Goal: Task Accomplishment & Management: Complete application form

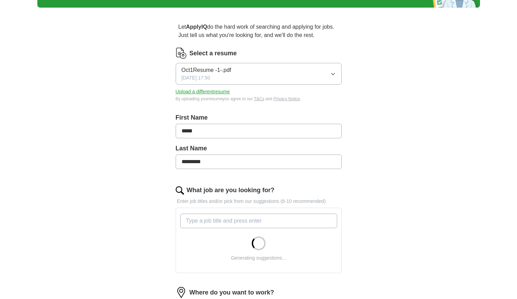
scroll to position [51, 0]
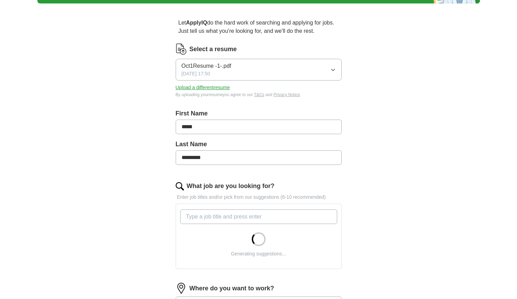
click at [222, 89] on button "Upload a different resume" at bounding box center [203, 87] width 54 height 7
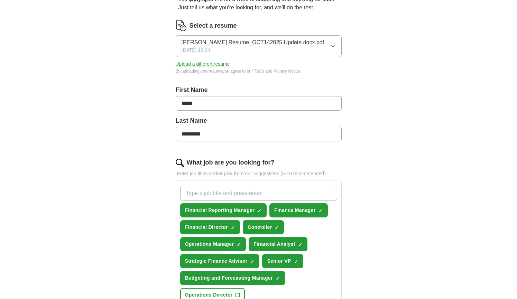
scroll to position [75, 0]
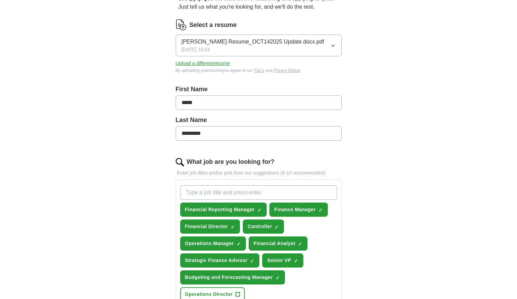
click at [228, 193] on input "What job are you looking for?" at bounding box center [258, 192] width 157 height 15
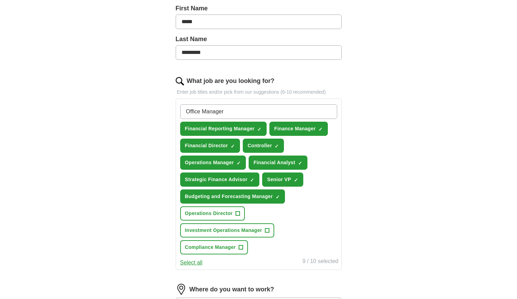
scroll to position [157, 0]
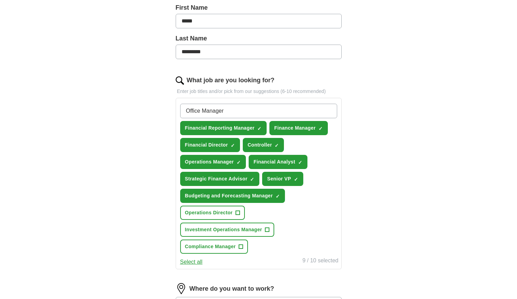
type input "Office Manager"
click at [269, 229] on span "+" at bounding box center [267, 230] width 4 height 6
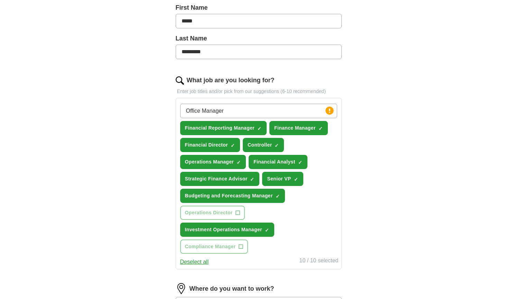
click at [259, 112] on input "Office Manager" at bounding box center [258, 111] width 157 height 15
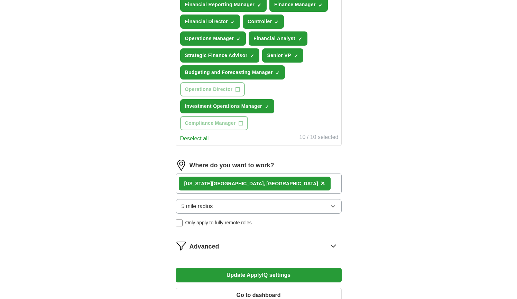
scroll to position [286, 0]
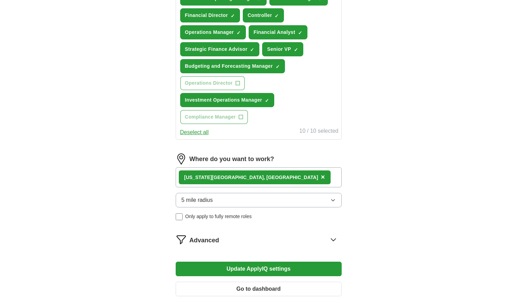
click at [222, 203] on button "5 mile radius" at bounding box center [259, 200] width 166 height 15
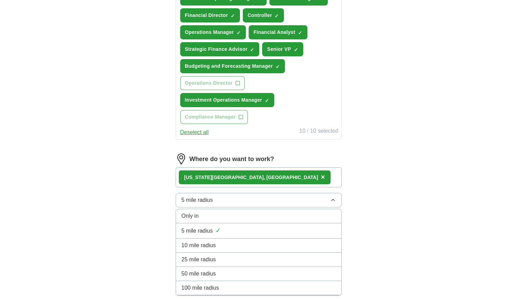
click at [222, 203] on button "5 mile radius" at bounding box center [259, 200] width 166 height 15
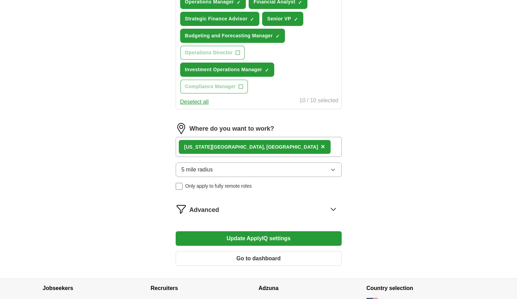
scroll to position [319, 0]
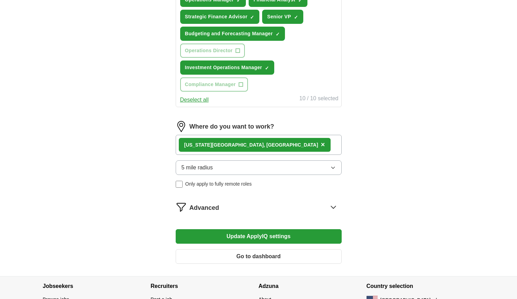
click at [252, 239] on button "Update ApplyIQ settings" at bounding box center [259, 236] width 166 height 15
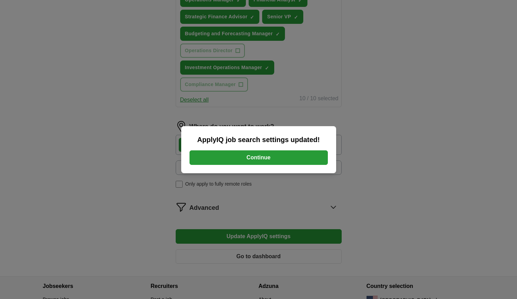
click at [265, 156] on button "Continue" at bounding box center [258, 157] width 138 height 15
